Goal: Book appointment/travel/reservation

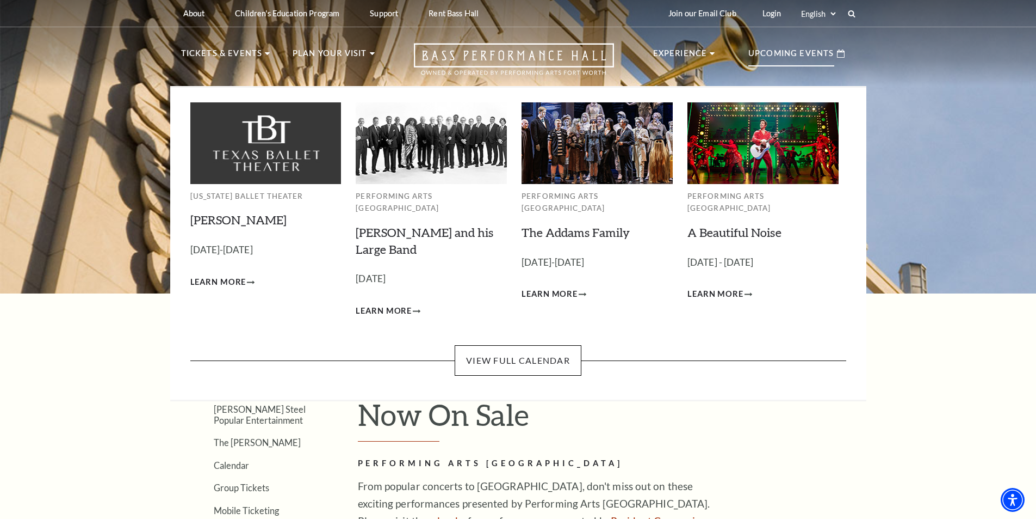
click at [816, 45] on div "Upcoming Events" at bounding box center [797, 53] width 118 height 31
click at [815, 54] on p "Upcoming Events" at bounding box center [792, 57] width 86 height 20
click at [544, 346] on link "View Full Calendar" at bounding box center [518, 360] width 127 height 30
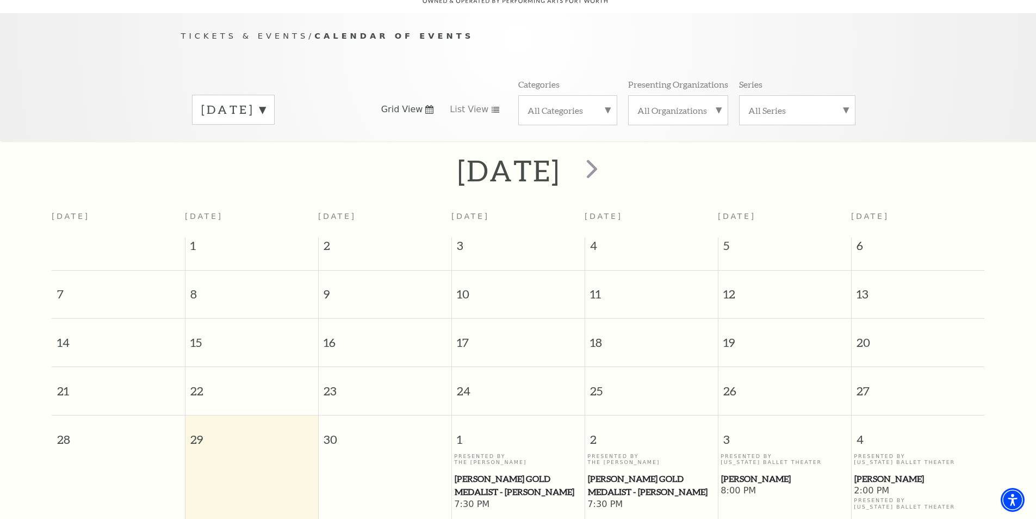
scroll to position [96, 0]
click at [275, 107] on div "[DATE]" at bounding box center [233, 110] width 83 height 30
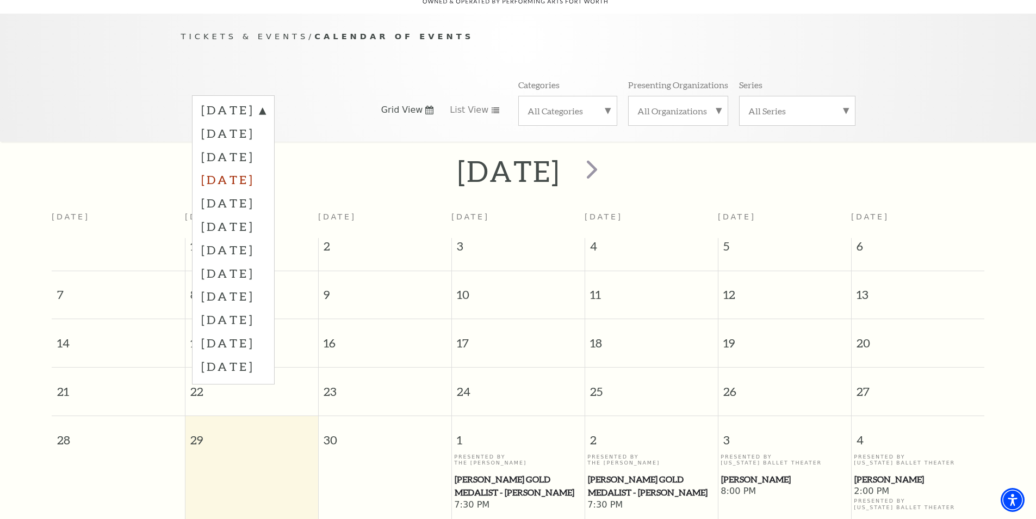
click at [266, 171] on label "[DATE]" at bounding box center [233, 179] width 64 height 23
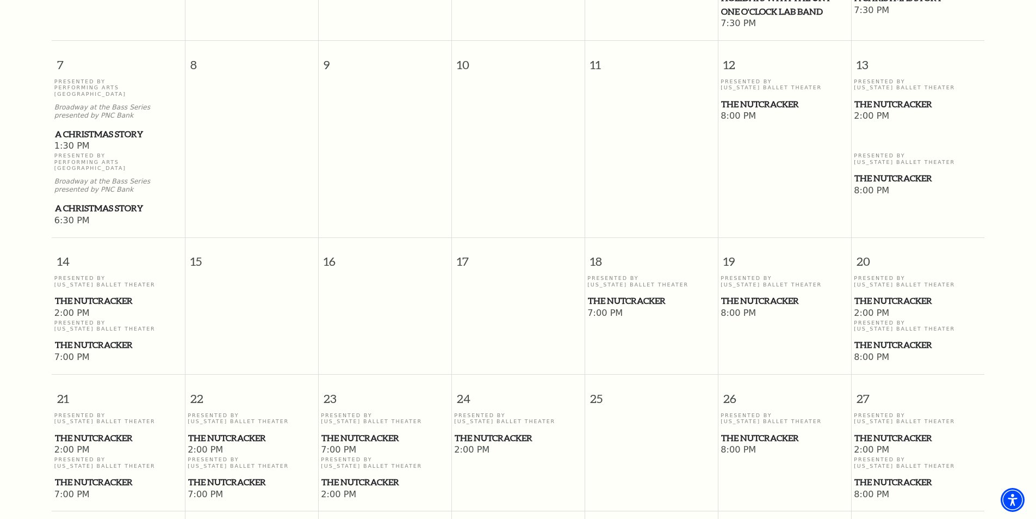
scroll to position [532, 0]
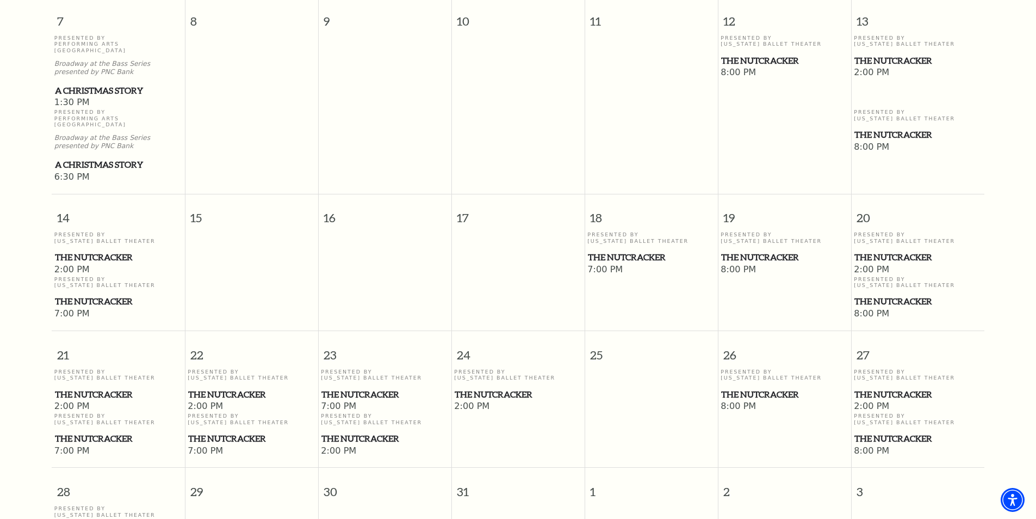
click at [635, 250] on span "The Nutcracker" at bounding box center [651, 257] width 127 height 14
